Goal: Find specific page/section: Find specific page/section

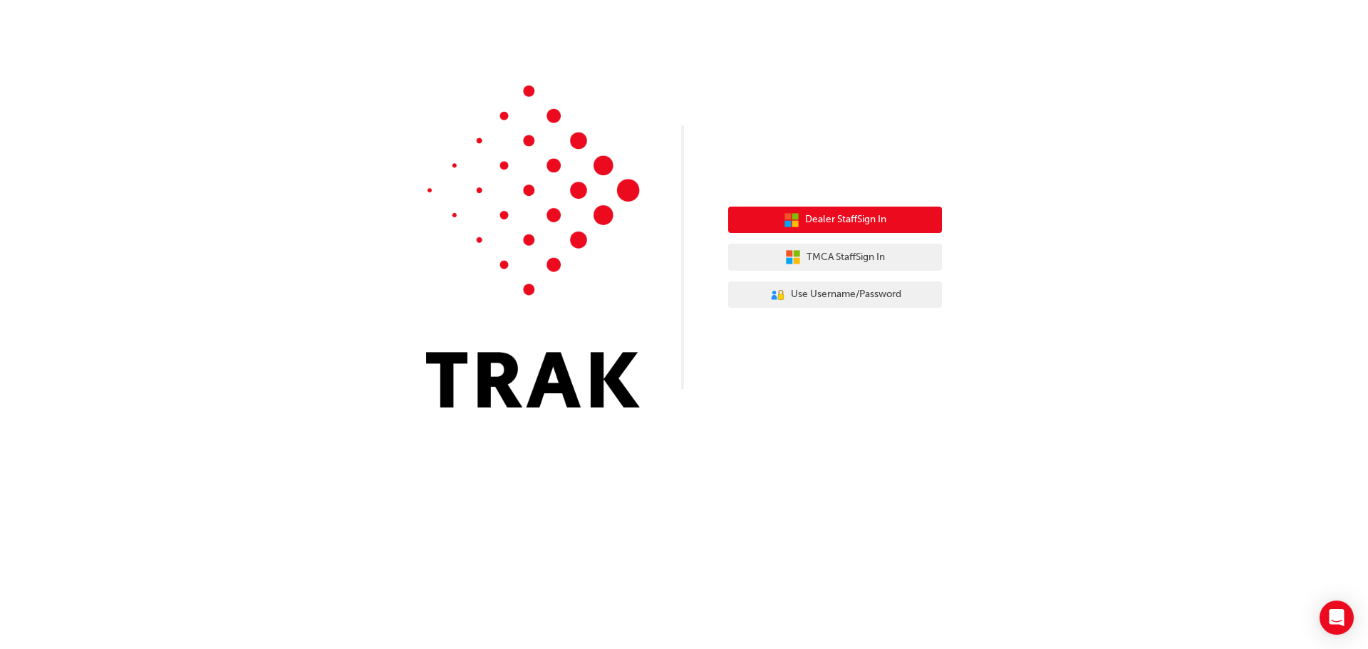
click at [862, 219] on span "Dealer Staff Sign In" at bounding box center [845, 220] width 81 height 16
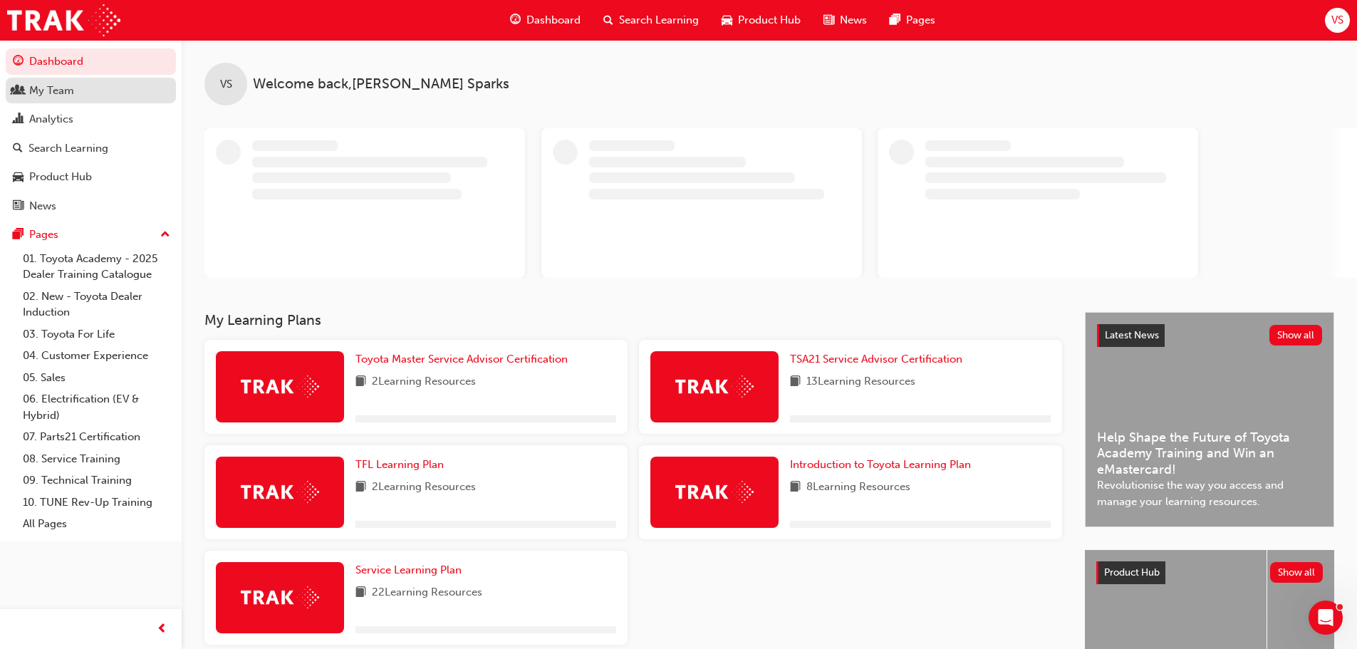
click at [69, 93] on div "My Team" at bounding box center [51, 91] width 45 height 16
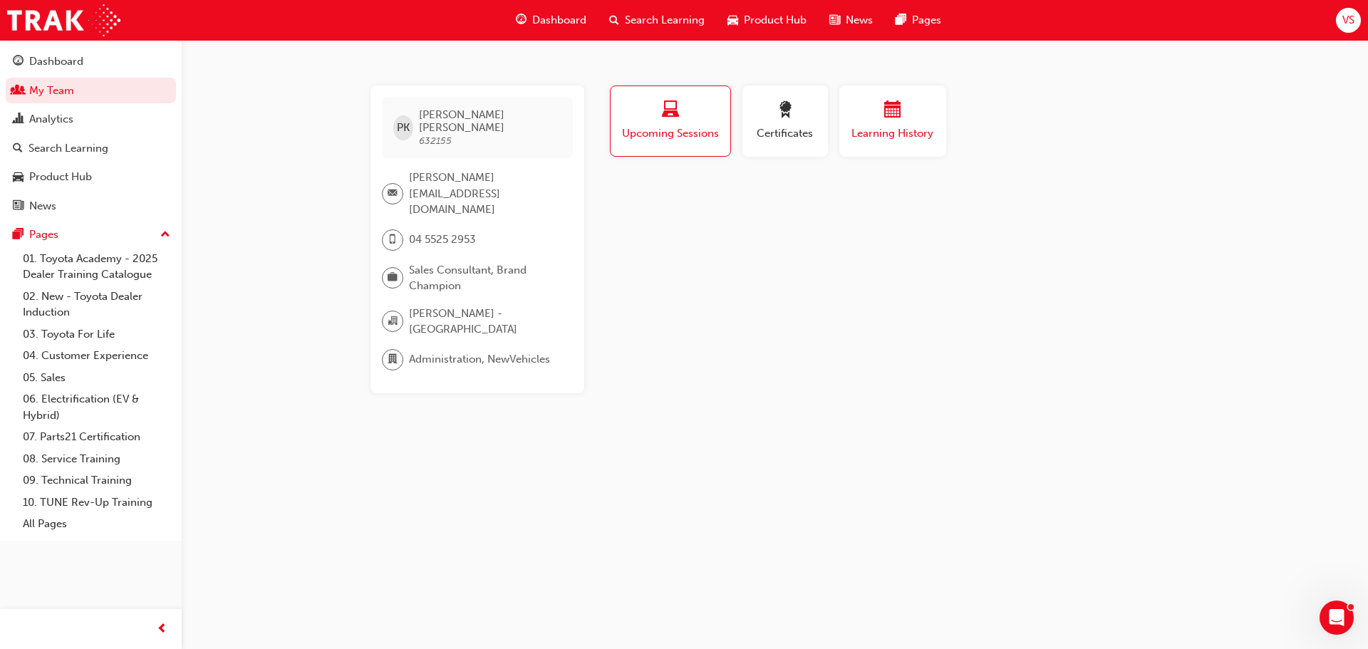
click at [896, 148] on button "Learning History" at bounding box center [892, 120] width 107 height 71
